Goal: Communication & Community: Answer question/provide support

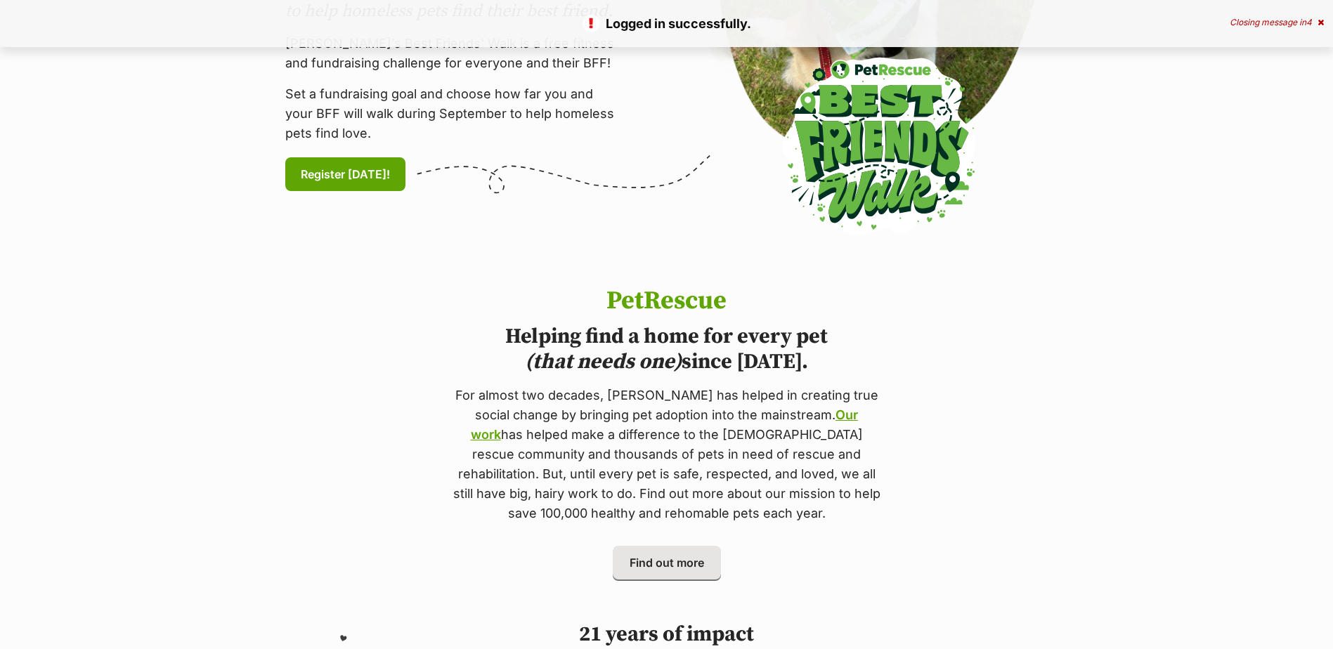
scroll to position [70, 0]
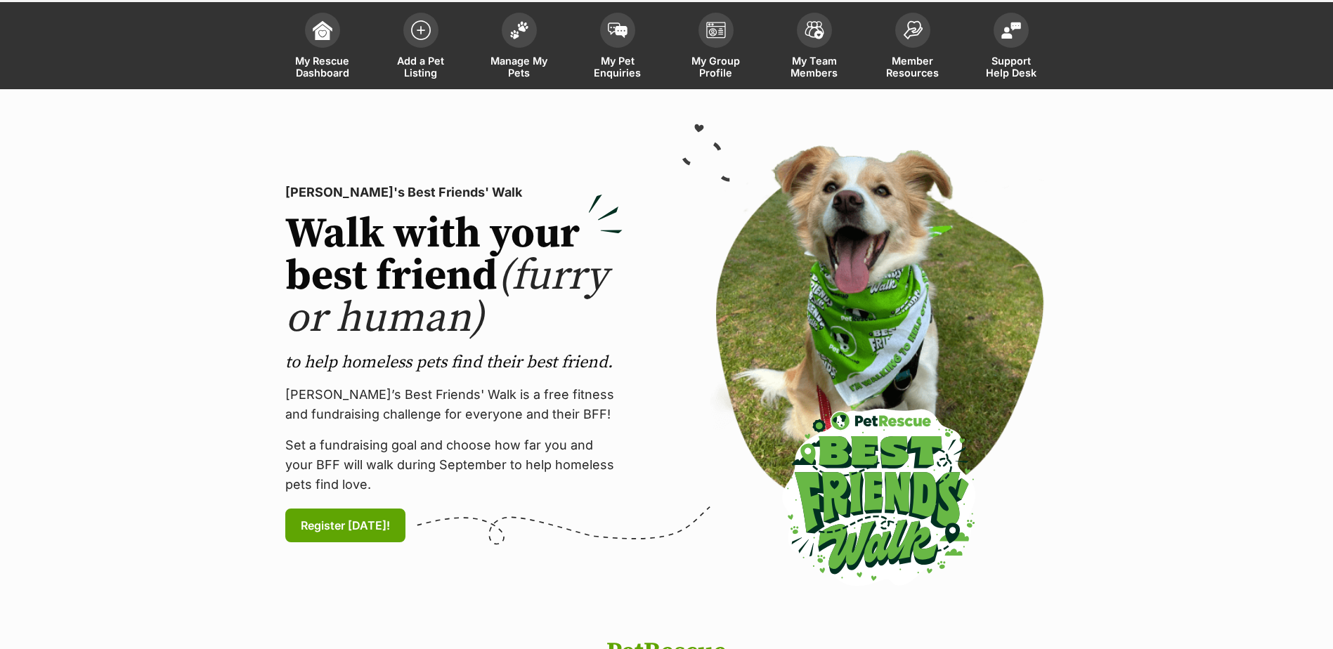
drag, startPoint x: 523, startPoint y: 37, endPoint x: 523, endPoint y: 92, distance: 54.8
click at [523, 37] on span at bounding box center [519, 30] width 35 height 35
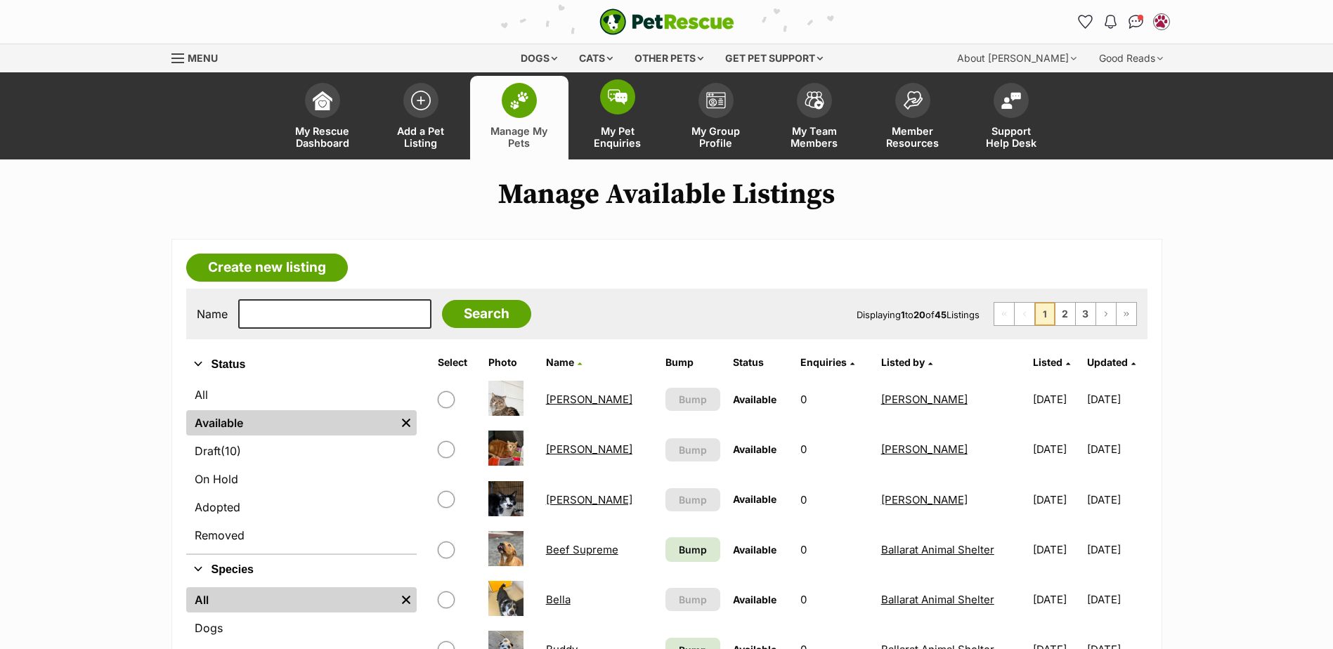
click at [630, 95] on span at bounding box center [617, 96] width 35 height 35
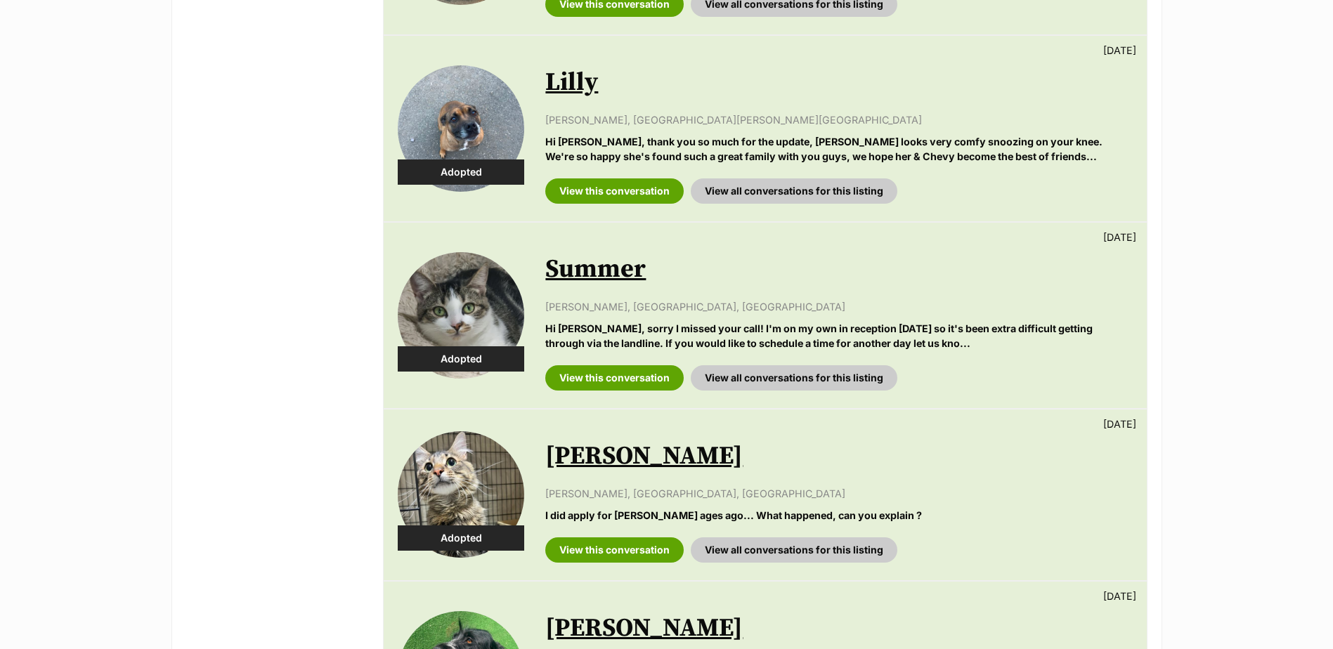
scroll to position [562, 0]
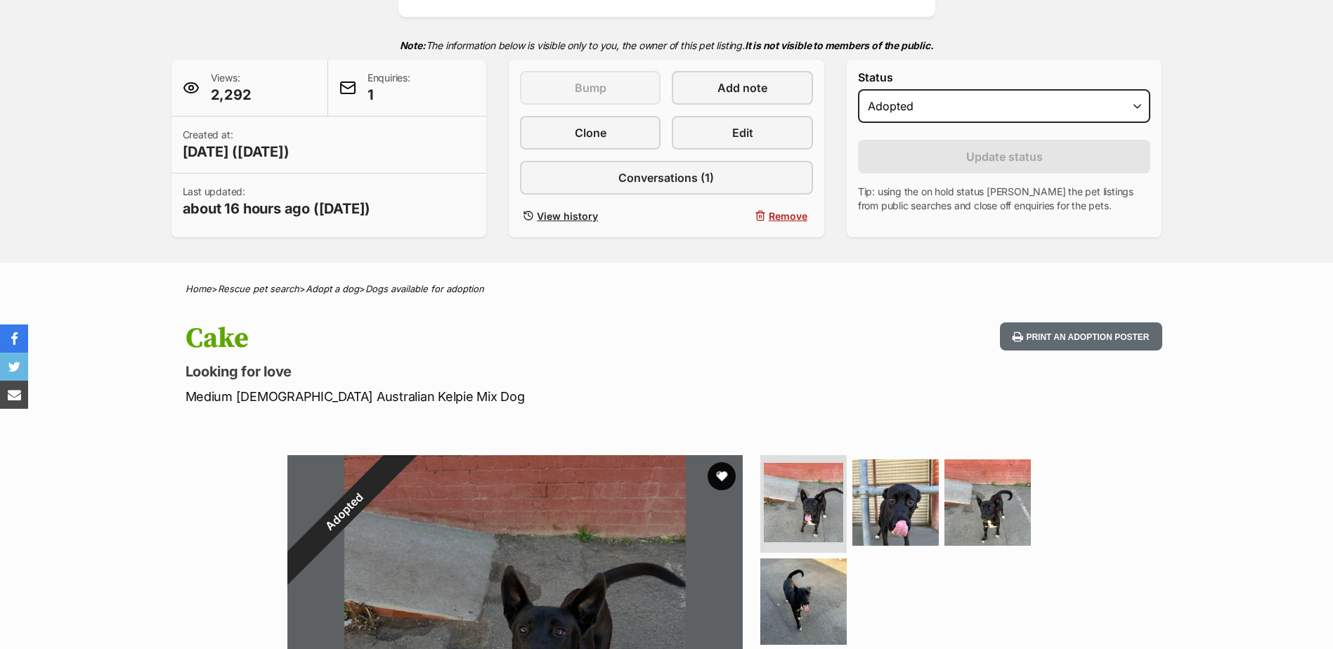
scroll to position [281, 0]
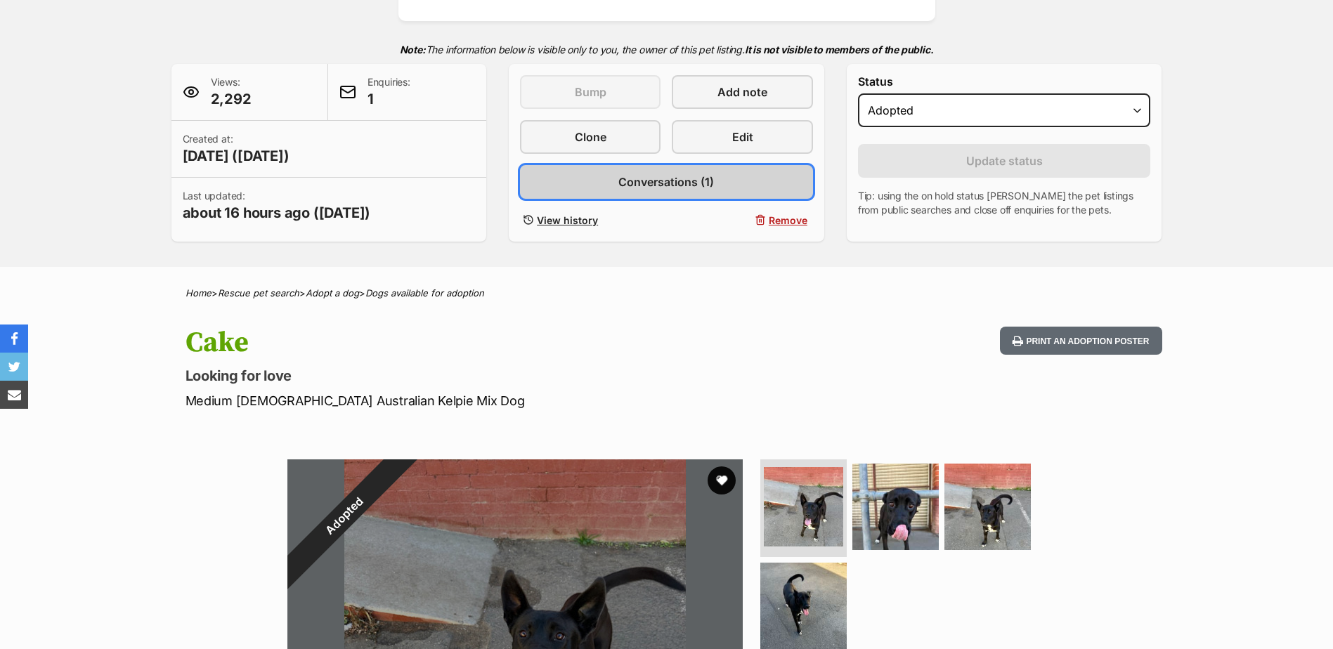
click at [744, 176] on link "Conversations (1)" at bounding box center [666, 182] width 293 height 34
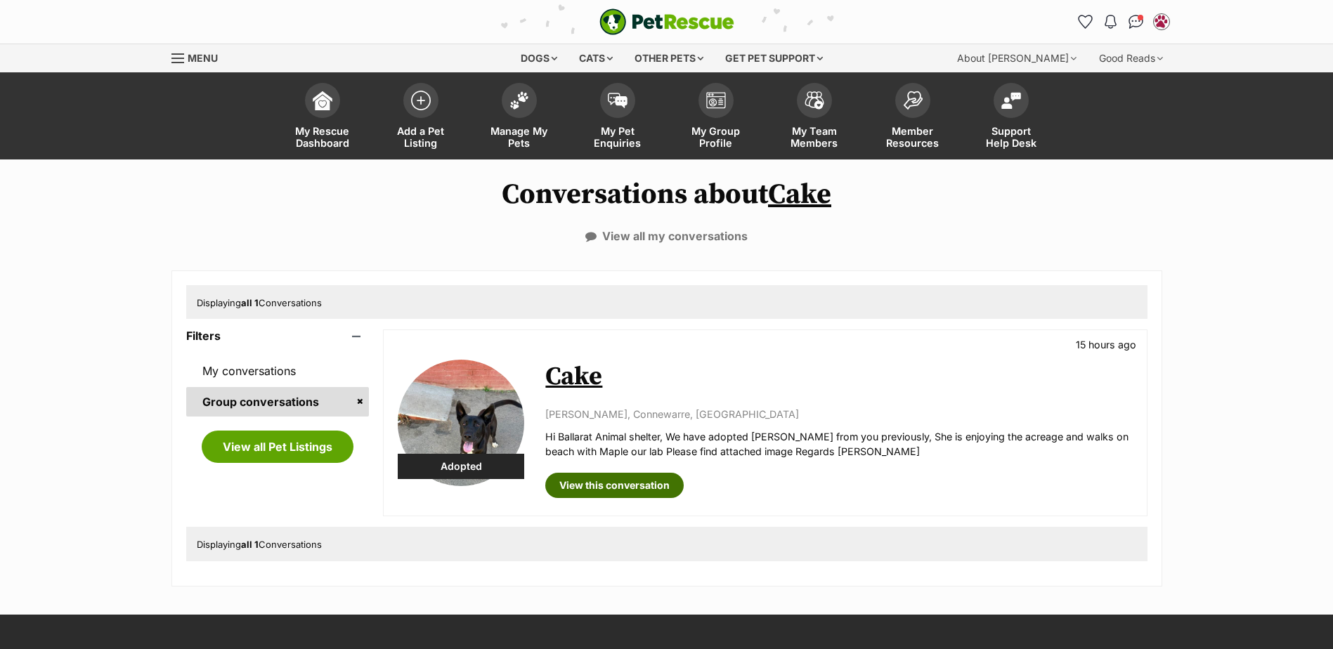
click at [601, 484] on link "View this conversation" at bounding box center [614, 485] width 138 height 25
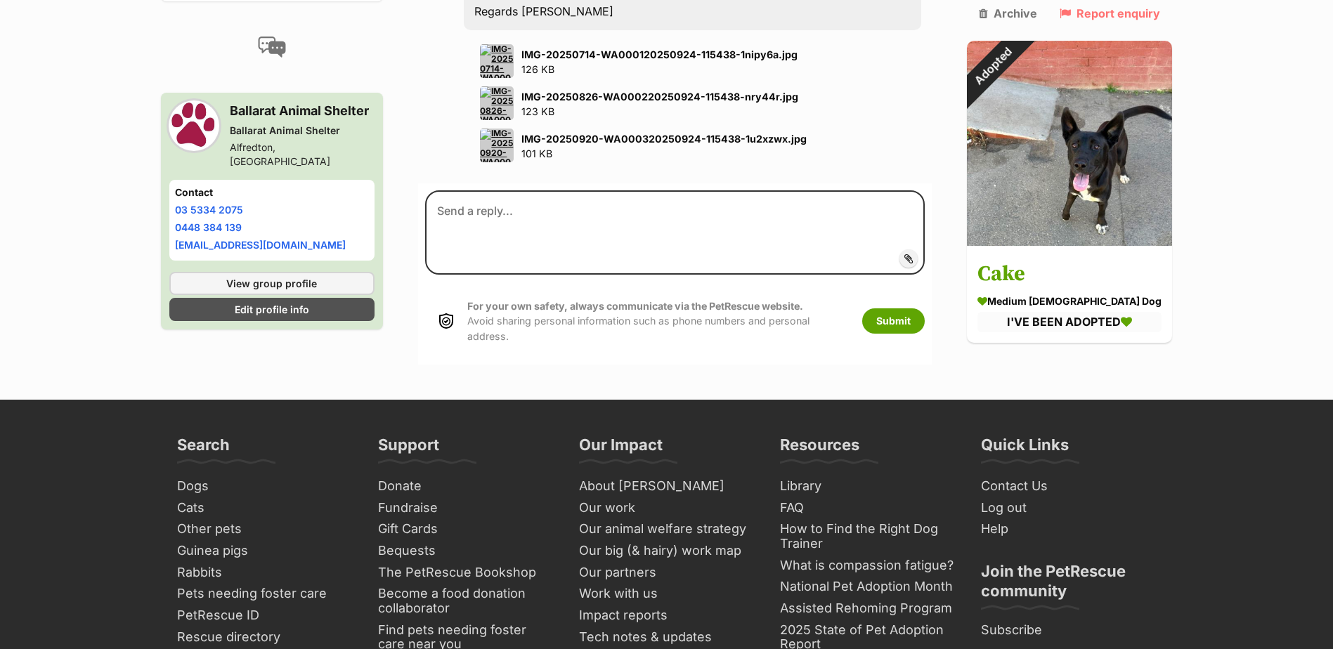
scroll to position [1981, 0]
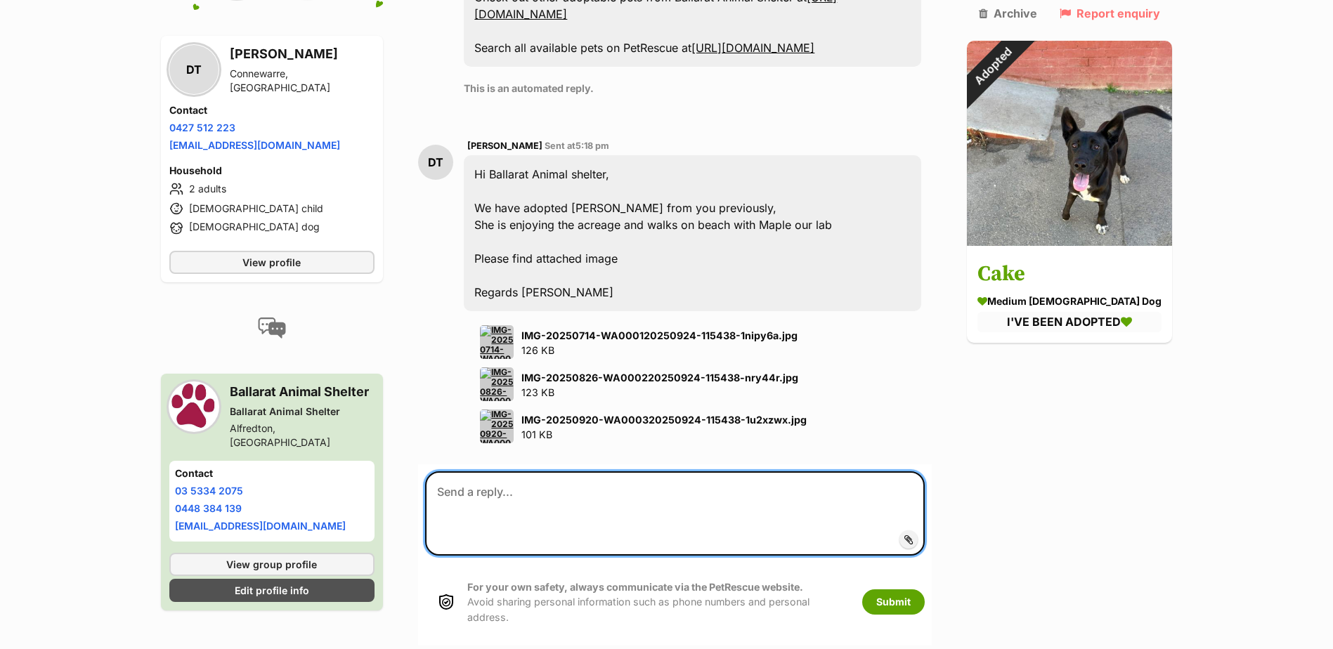
click at [514, 472] on textarea at bounding box center [675, 514] width 500 height 84
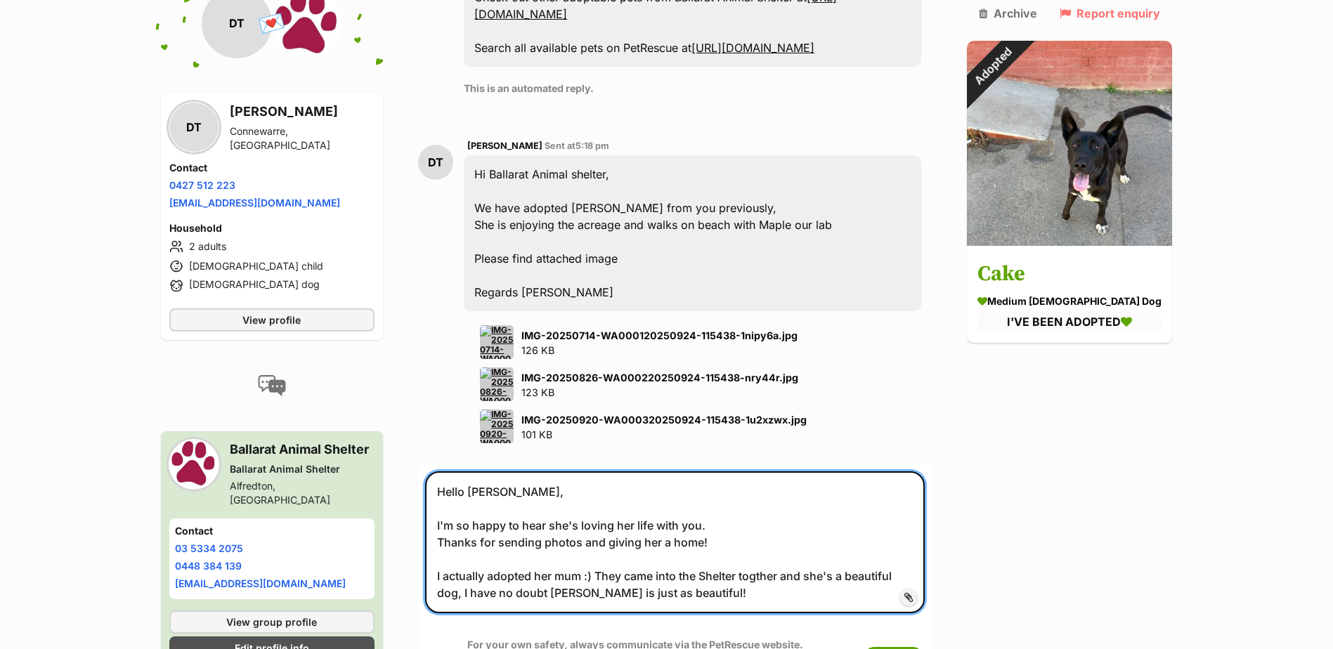
click at [782, 506] on textarea "Hello Dan, I'm so happy to hear she's loving her life with you. Thanks for send…" at bounding box center [675, 543] width 500 height 142
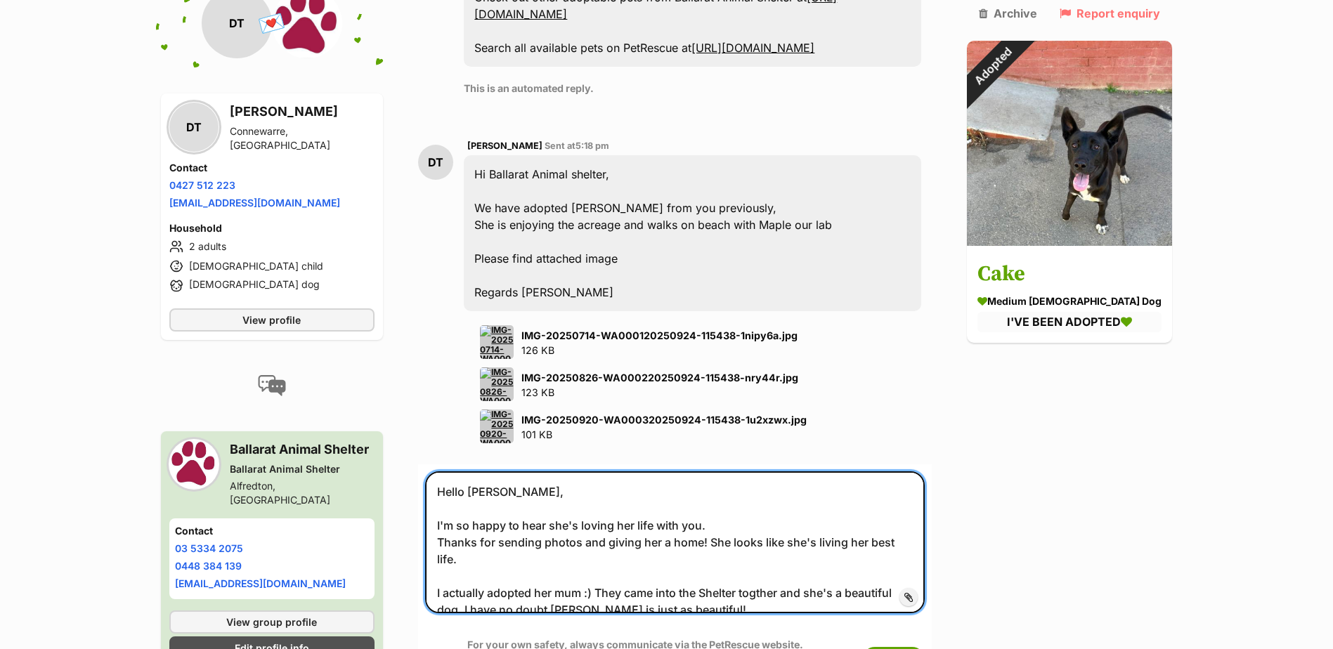
click at [719, 570] on textarea "Hello Dan, I'm so happy to hear she's loving her life with you. Thanks for send…" at bounding box center [675, 543] width 500 height 142
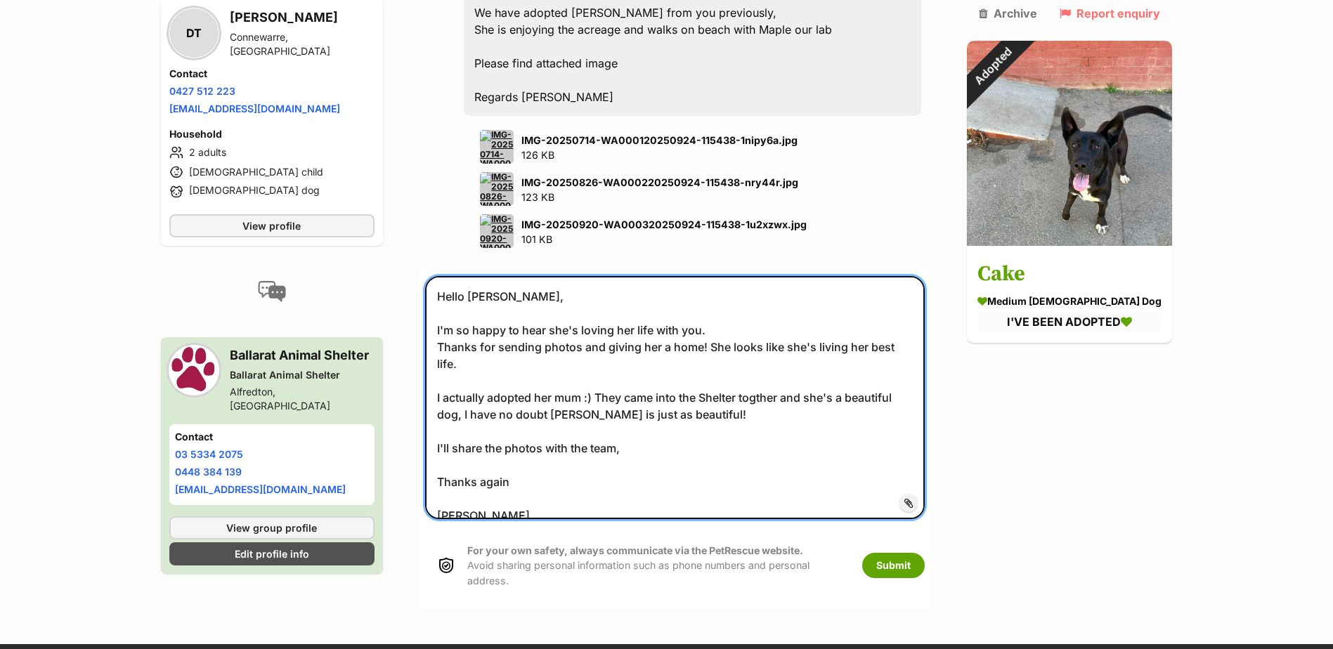
scroll to position [2207, 0]
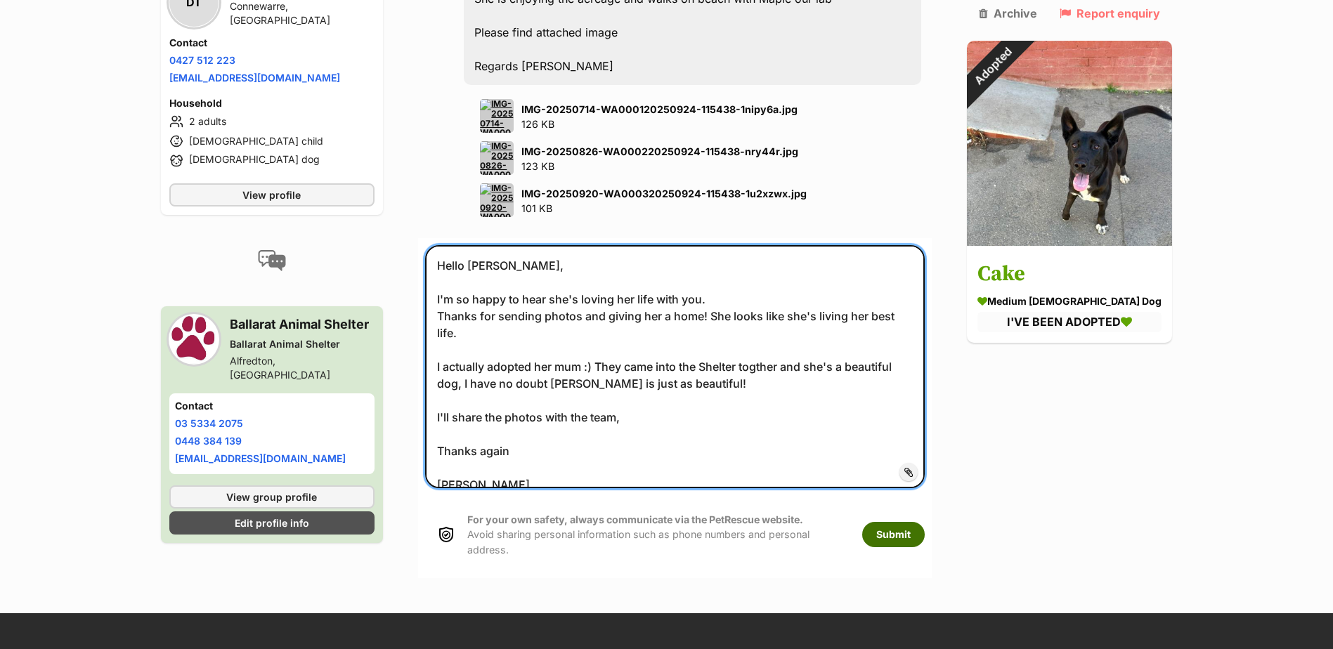
type textarea "Hello Dan, I'm so happy to hear she's loving her life with you. Thanks for send…"
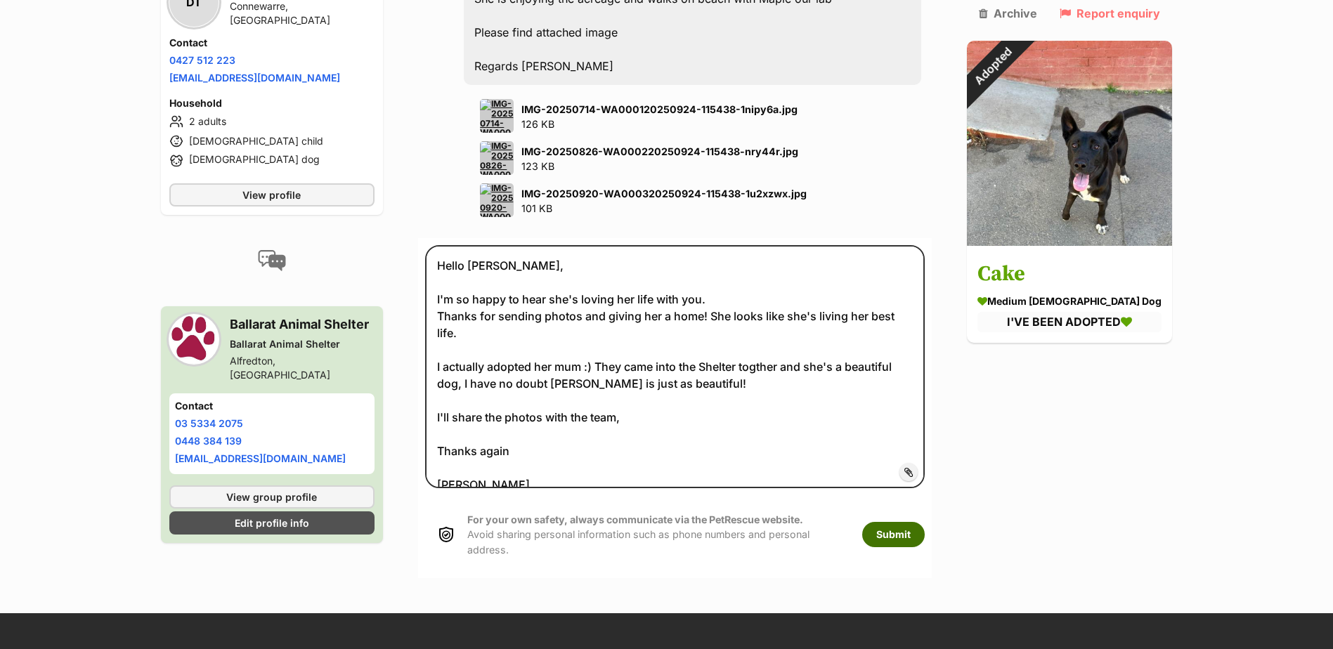
click at [911, 522] on button "Submit" at bounding box center [893, 534] width 63 height 25
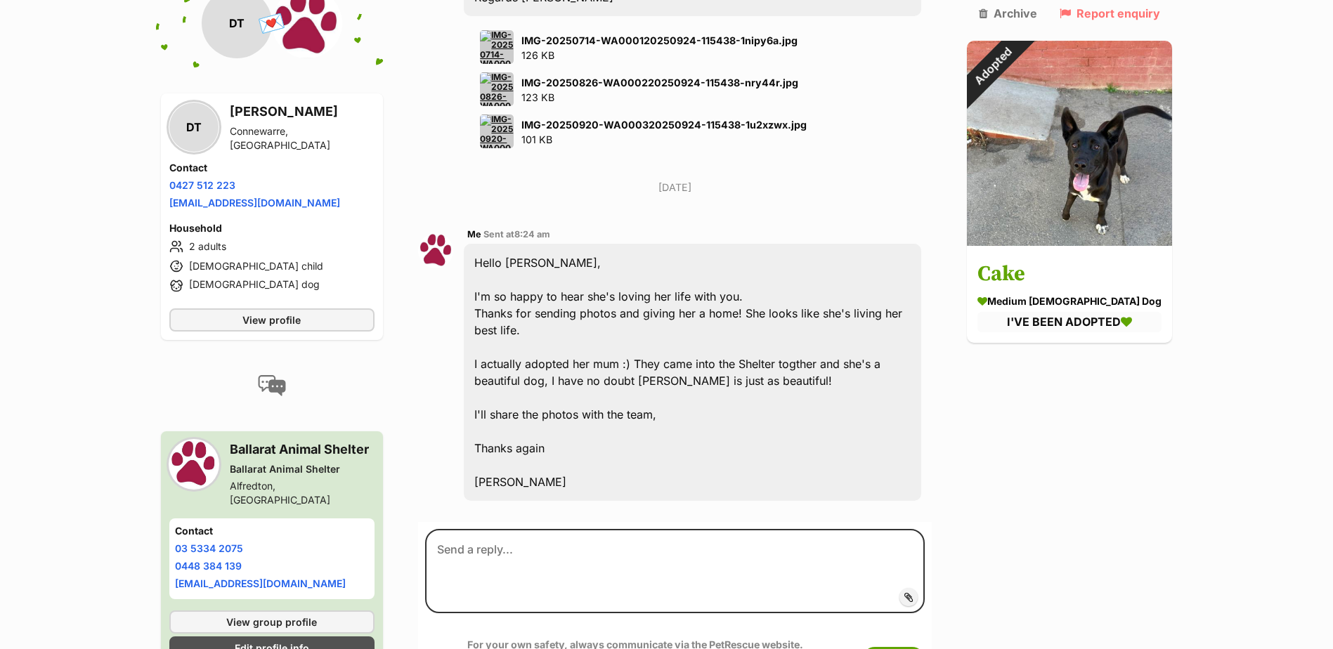
scroll to position [2279, 0]
